Goal: Entertainment & Leisure: Browse casually

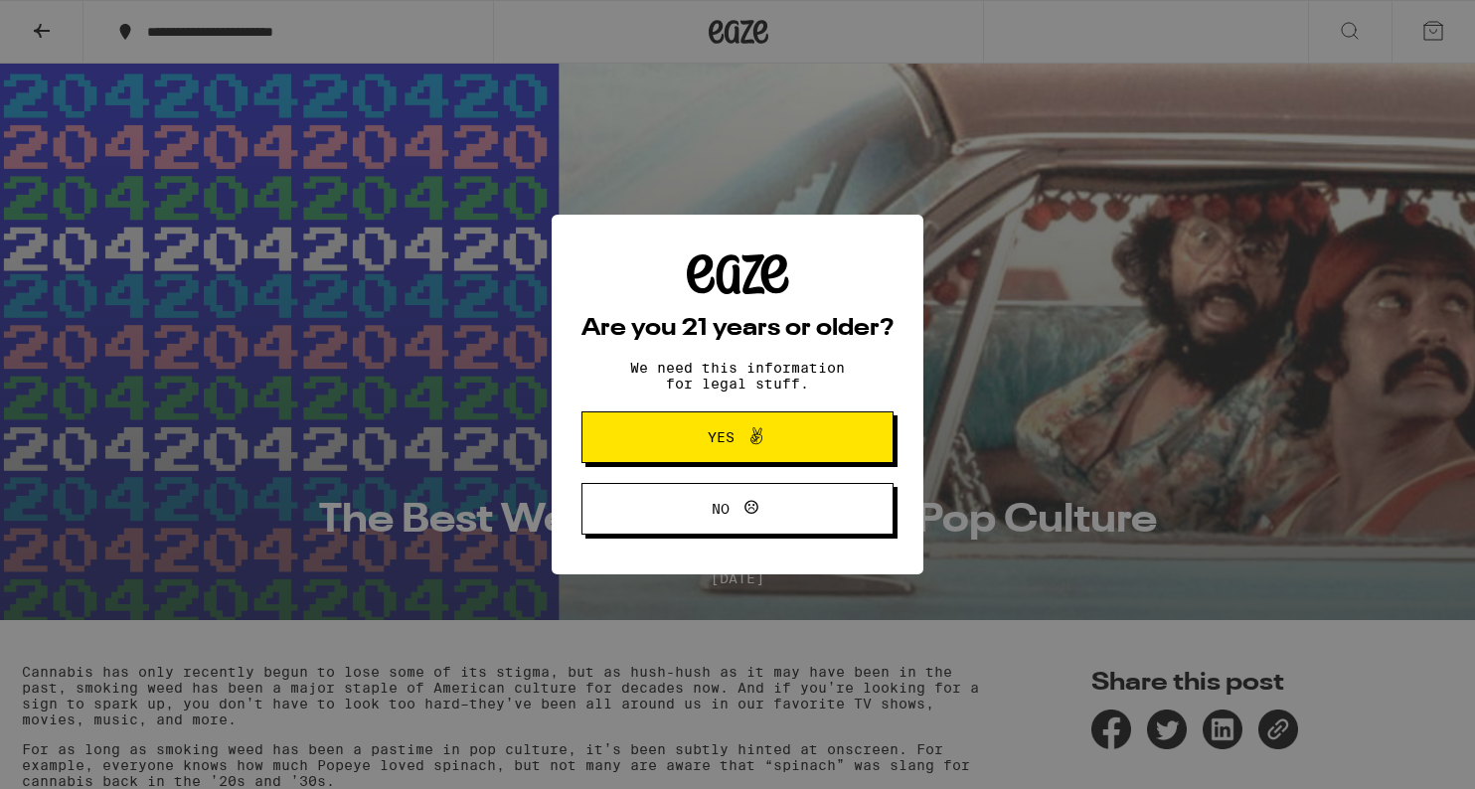
click at [680, 425] on button "Yes" at bounding box center [737, 437] width 312 height 52
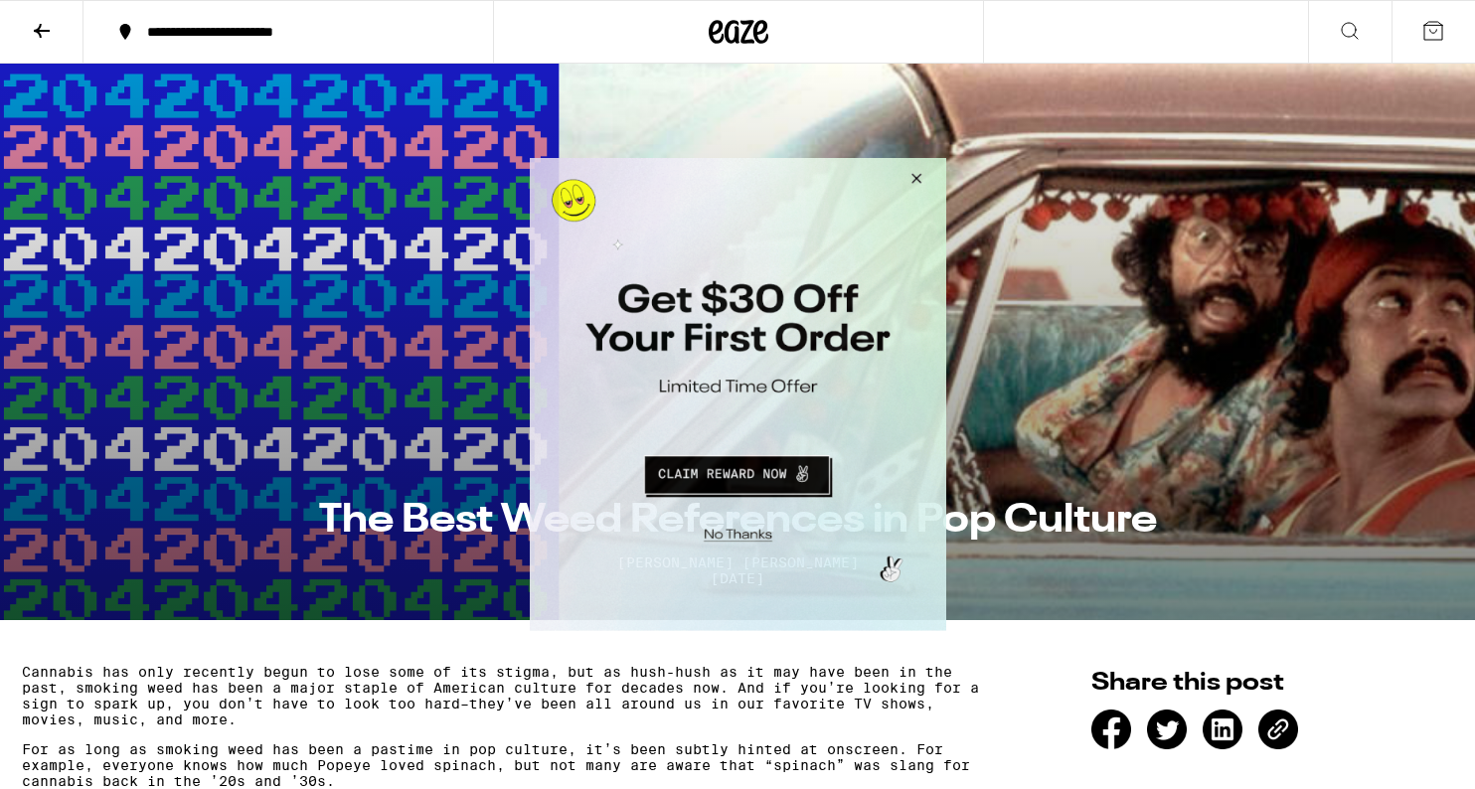
click at [922, 171] on button "Close Modal" at bounding box center [913, 182] width 54 height 48
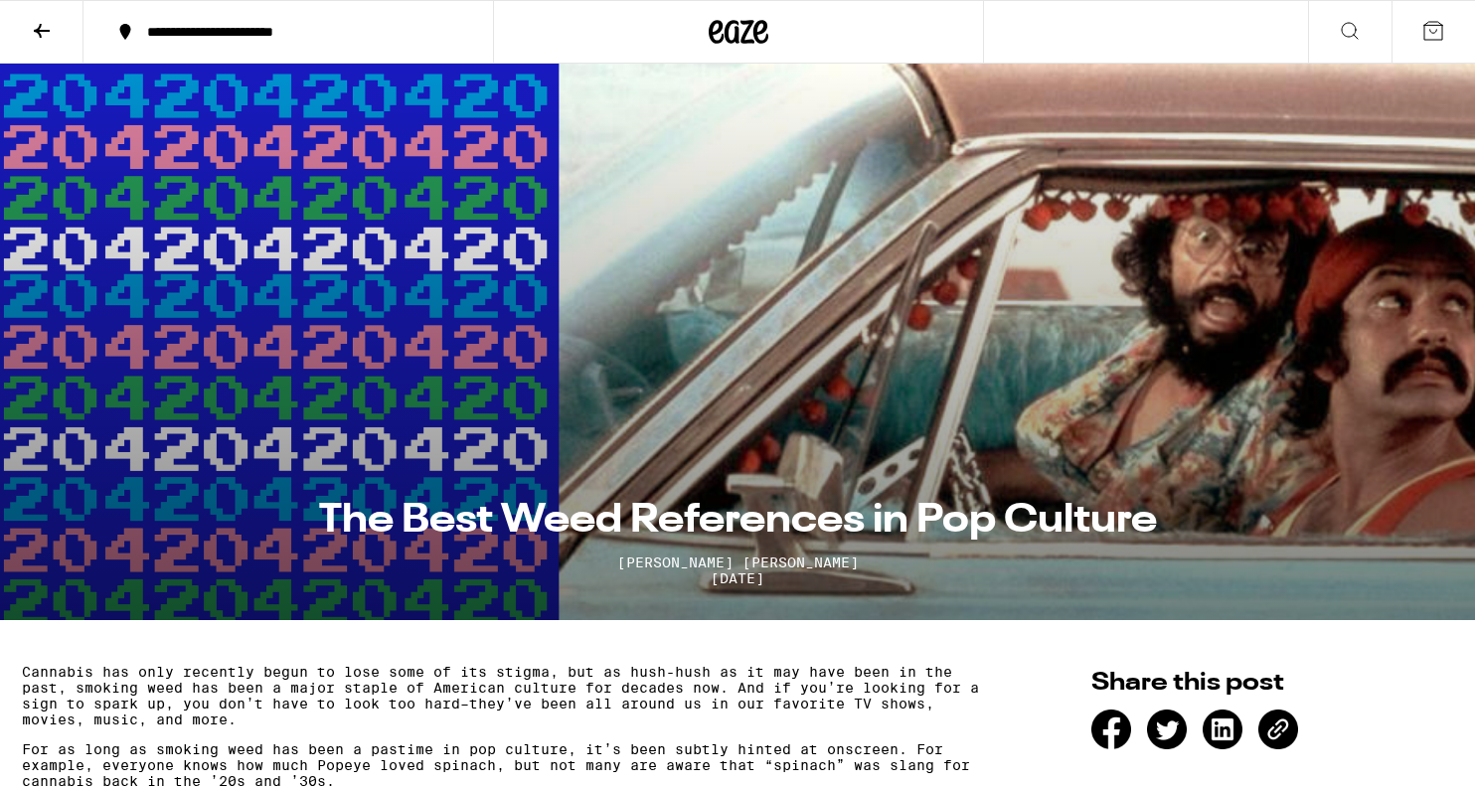
click at [736, 37] on icon at bounding box center [740, 32] width 30 height 24
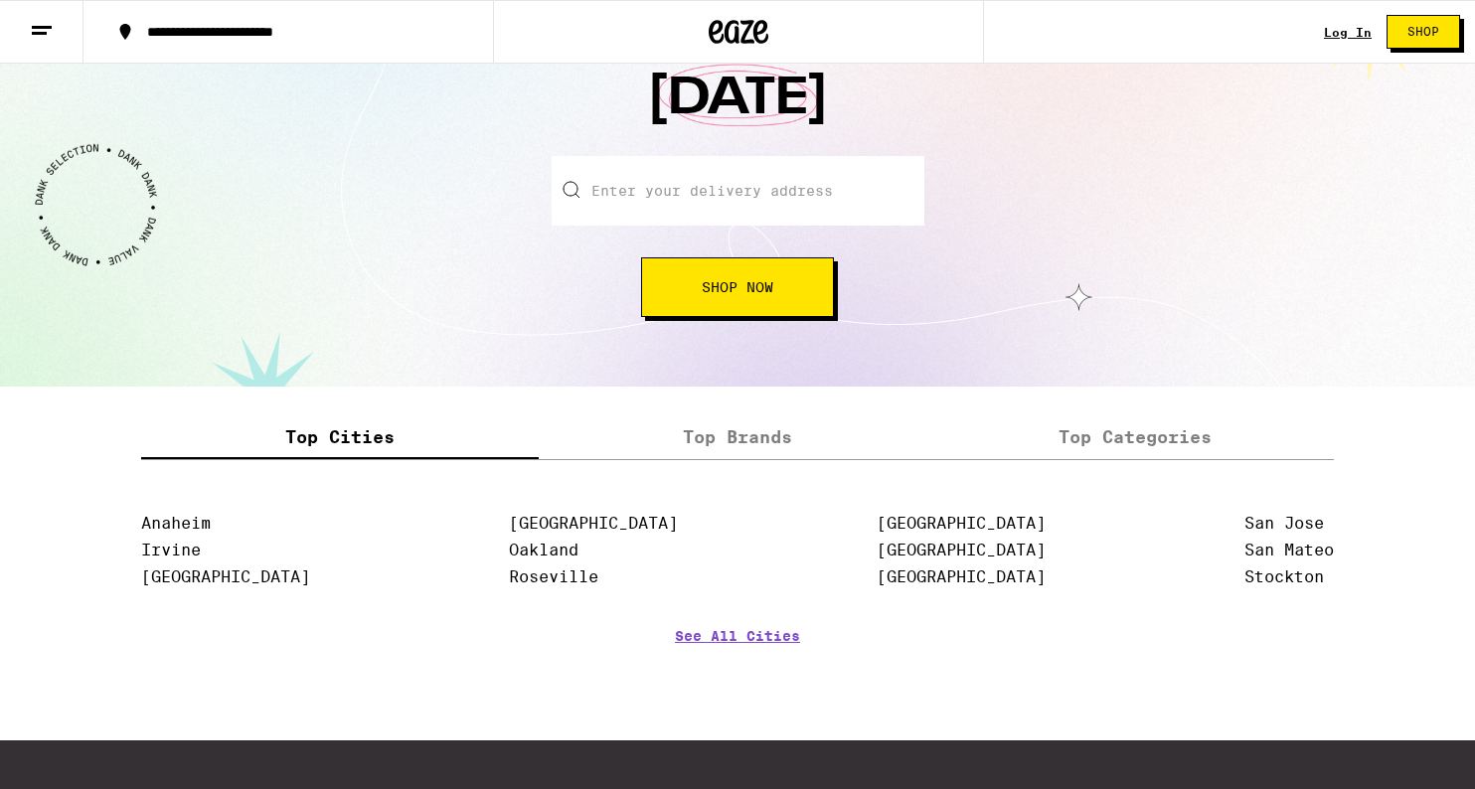
scroll to position [2246, 0]
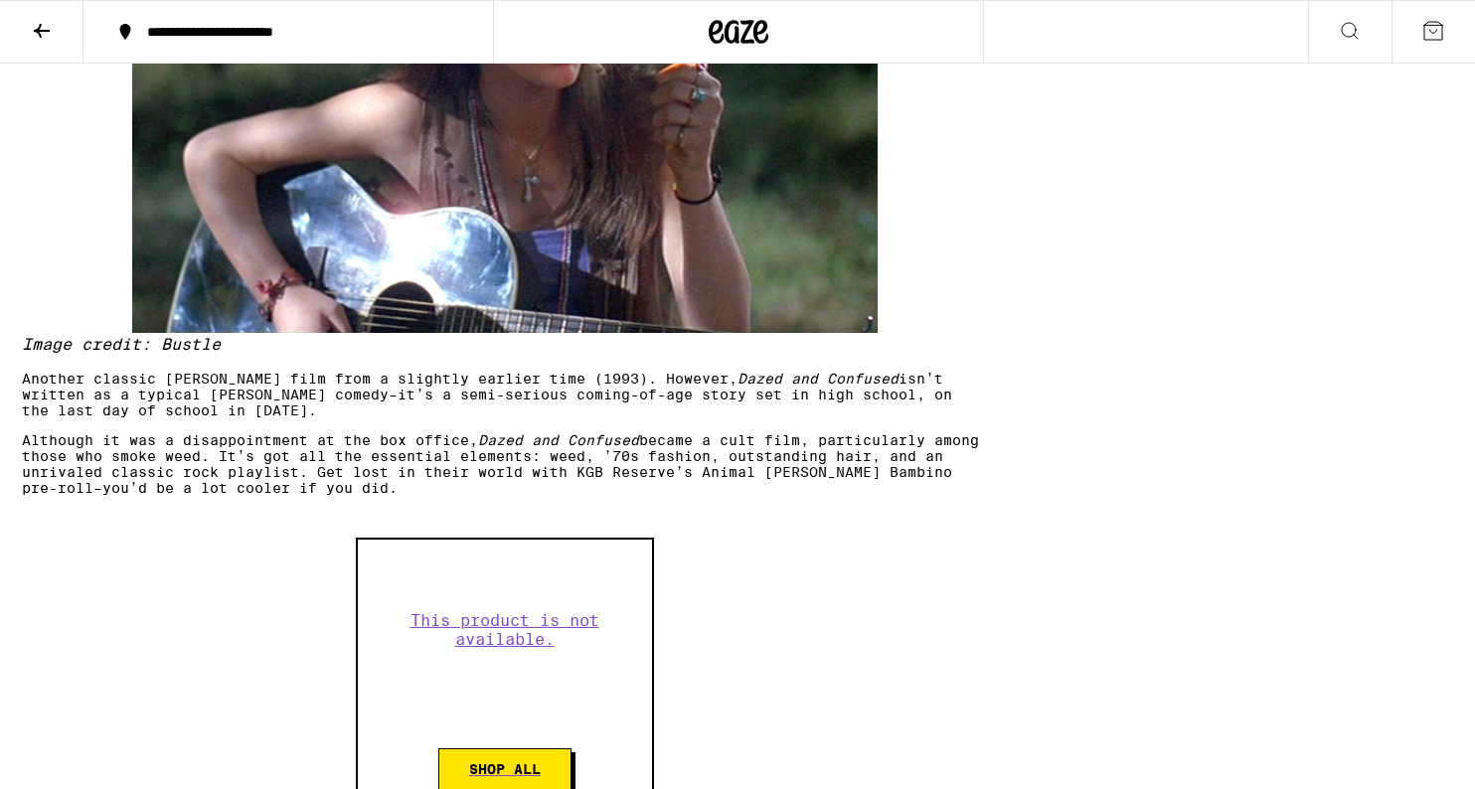
scroll to position [5914, 0]
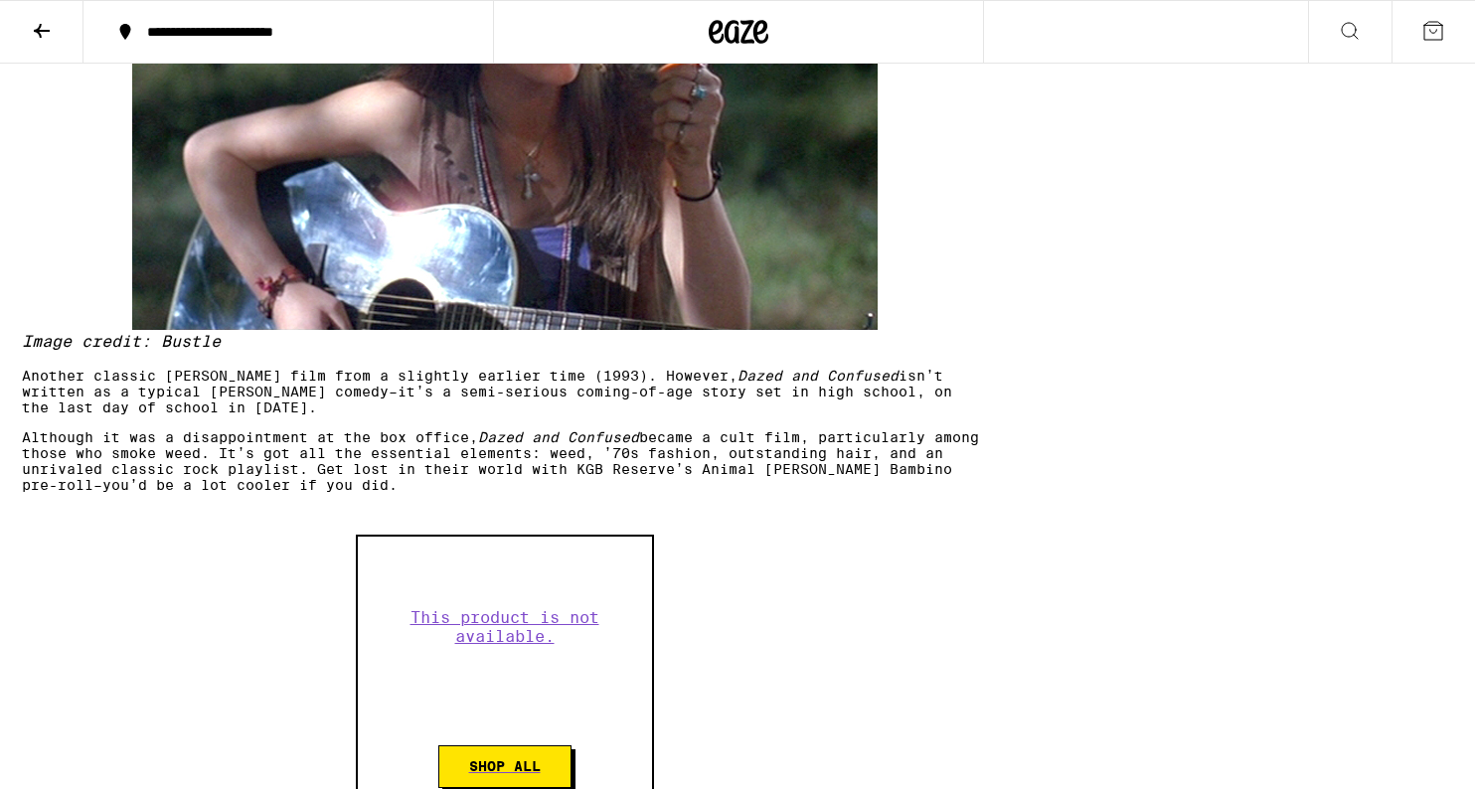
click at [23, 493] on p "Although it was a disappointment at the box office, Dazed and Confused became a…" at bounding box center [504, 461] width 965 height 64
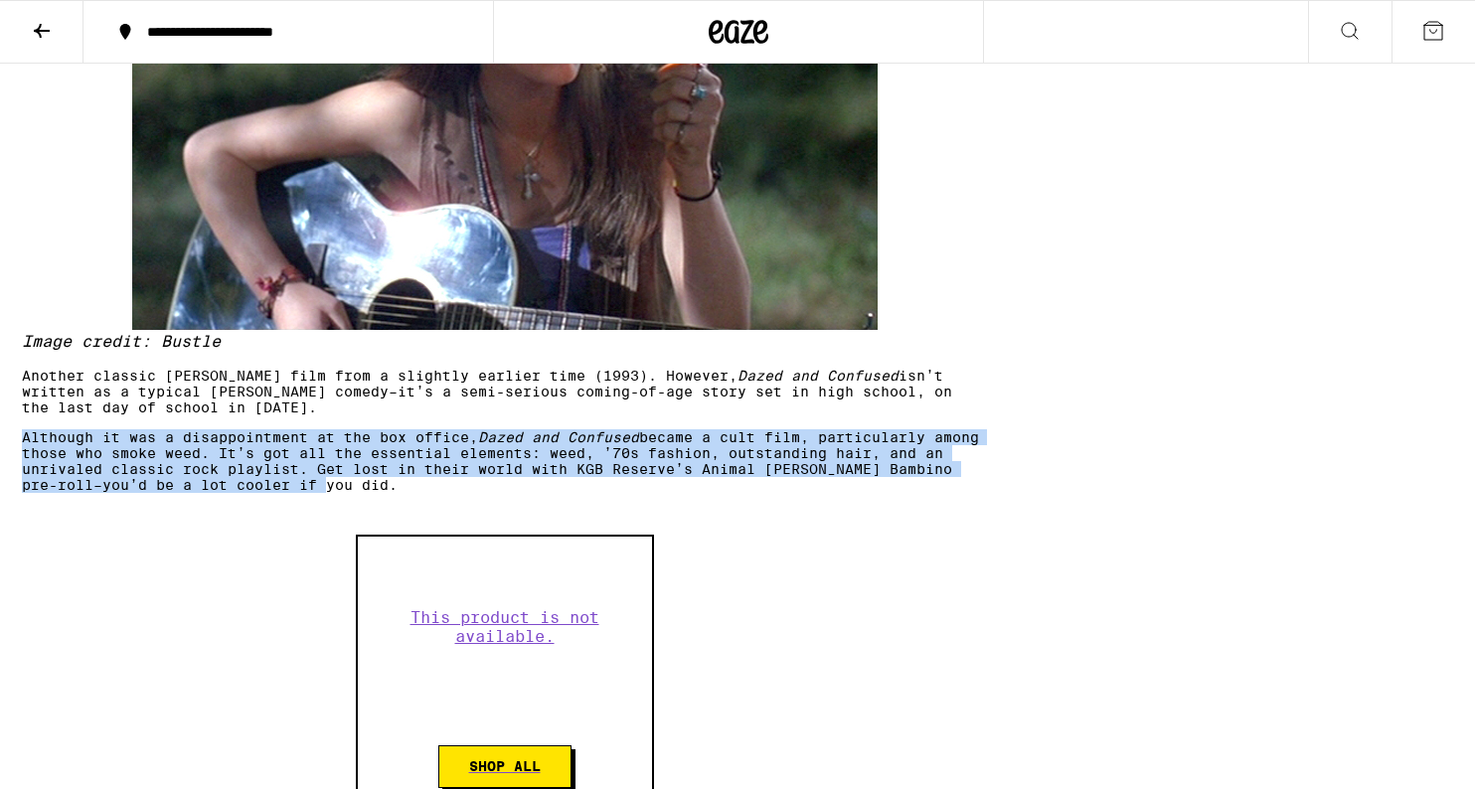
drag, startPoint x: 22, startPoint y: 508, endPoint x: 366, endPoint y: 564, distance: 348.4
click at [366, 493] on p "Although it was a disappointment at the box office, Dazed and Confused became a…" at bounding box center [504, 461] width 965 height 64
copy p "Although it was a disappointment at the box office, Dazed and Confused became a…"
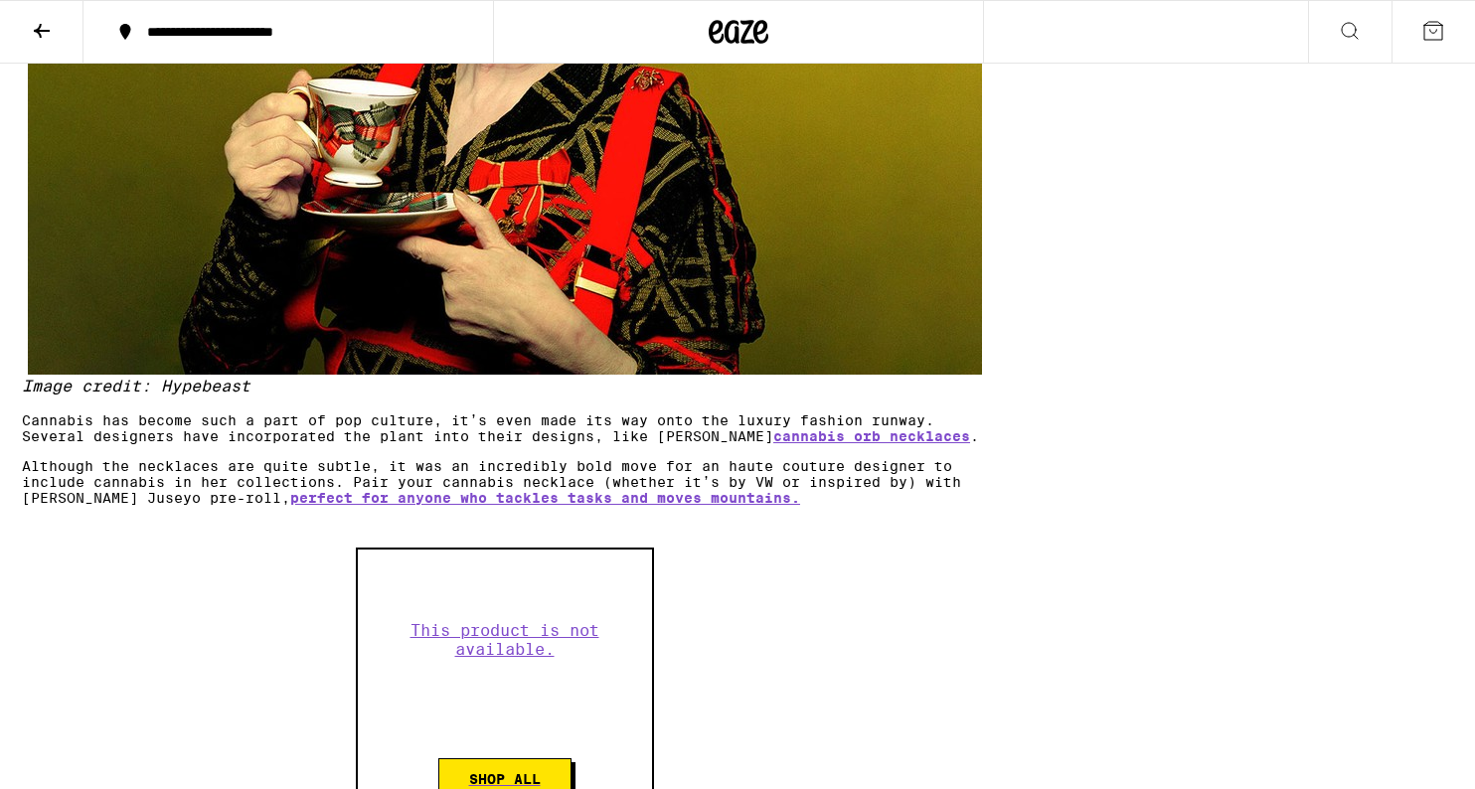
scroll to position [7133, 0]
